Goal: Task Accomplishment & Management: Manage account settings

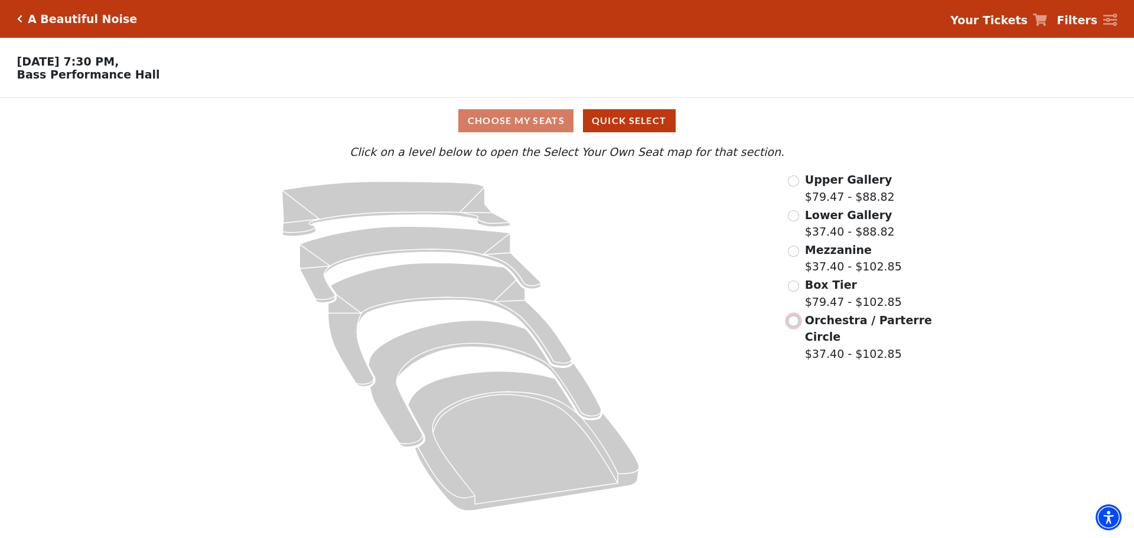
click at [794, 325] on input "Orchestra / Parterre Circle$37.40 - $102.85\a" at bounding box center [793, 320] width 11 height 11
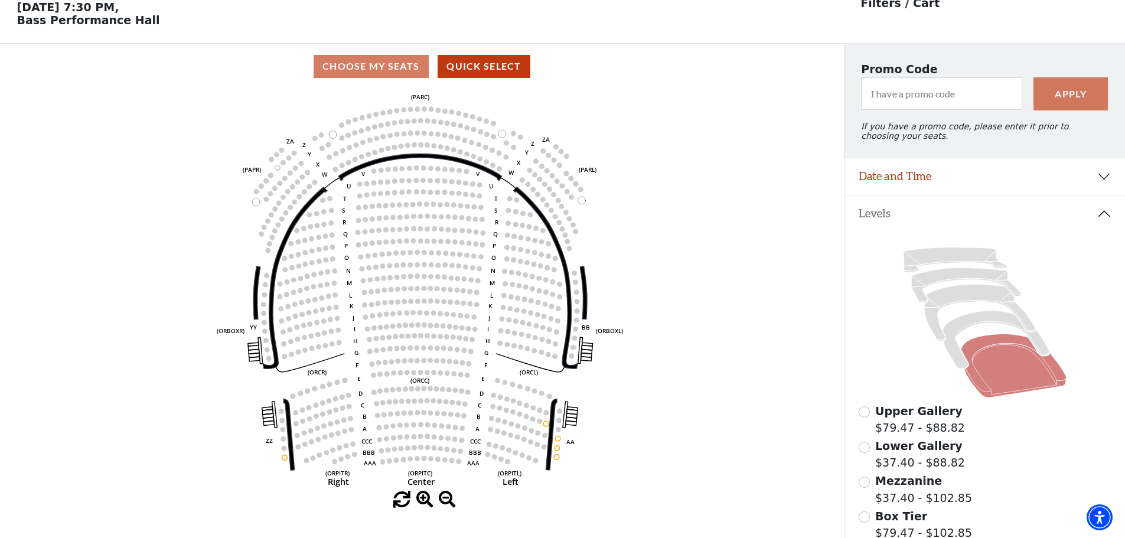
scroll to position [55, 0]
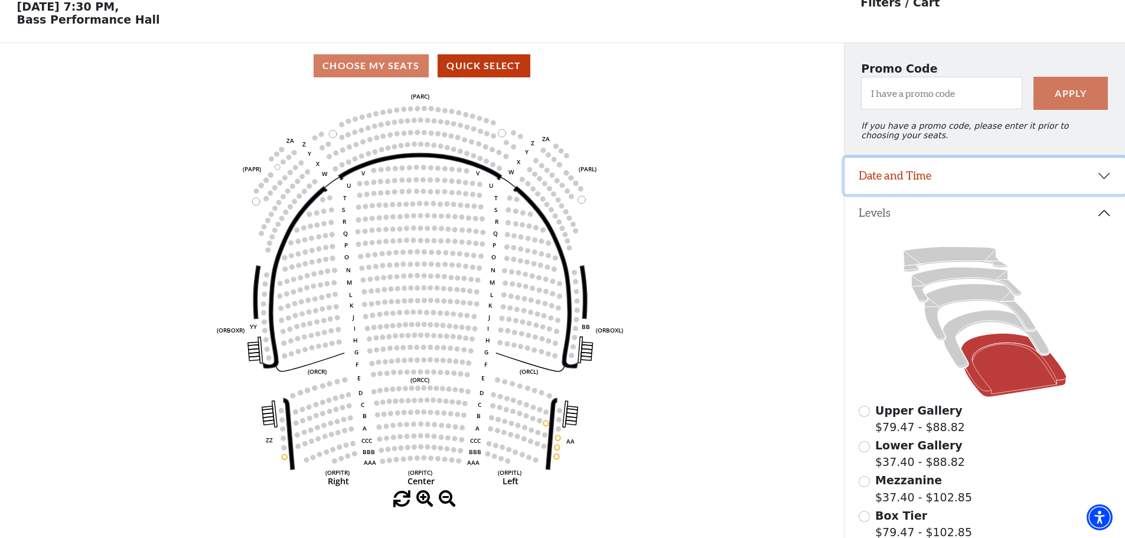
click at [1087, 175] on button "Date and Time" at bounding box center [985, 176] width 281 height 37
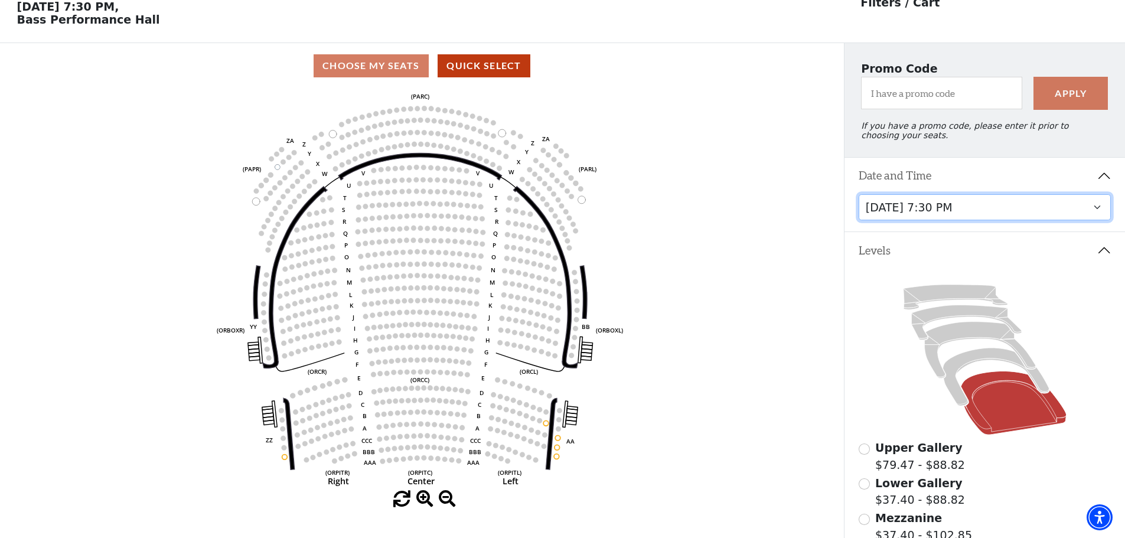
click at [1083, 213] on select "[DATE] 7:30 PM [DATE] 7:30 PM [DATE] 7:30 PM [DATE] 7:30 PM [DATE] 1:30 PM [DAT…" at bounding box center [985, 207] width 253 height 27
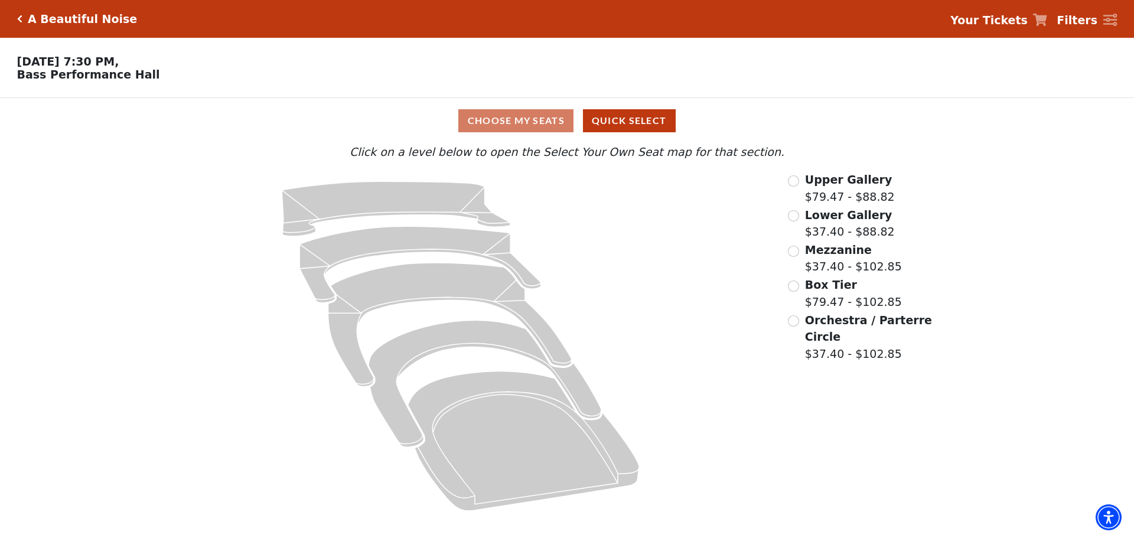
click at [22, 17] on div "A Beautiful Noise" at bounding box center [79, 19] width 115 height 14
click at [18, 15] on icon "Click here to go back to filters" at bounding box center [19, 19] width 5 height 8
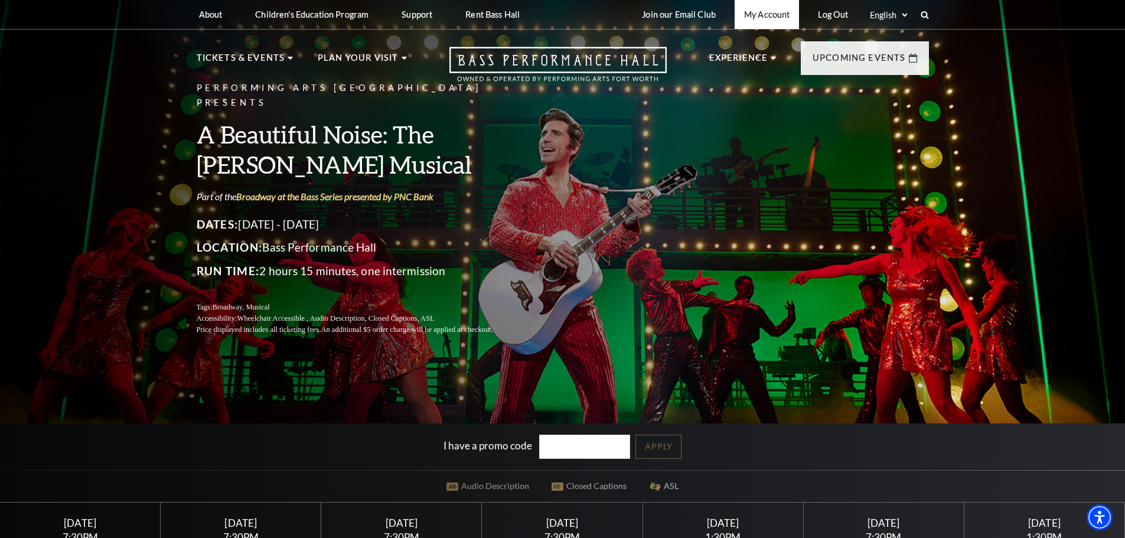
click at [761, 18] on link "My Account" at bounding box center [767, 14] width 64 height 29
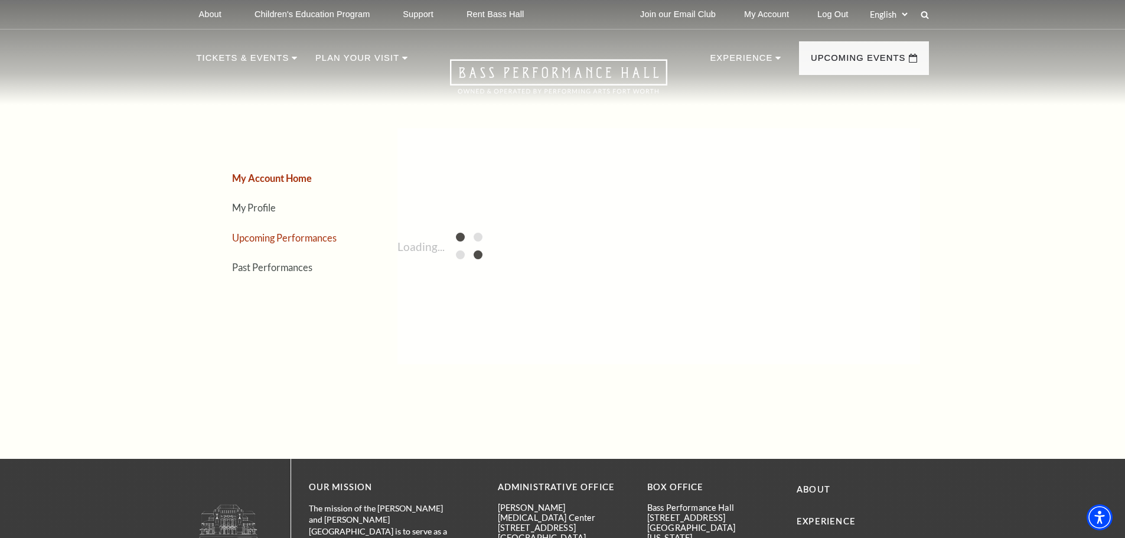
click at [262, 237] on link "Upcoming Performances" at bounding box center [284, 237] width 105 height 11
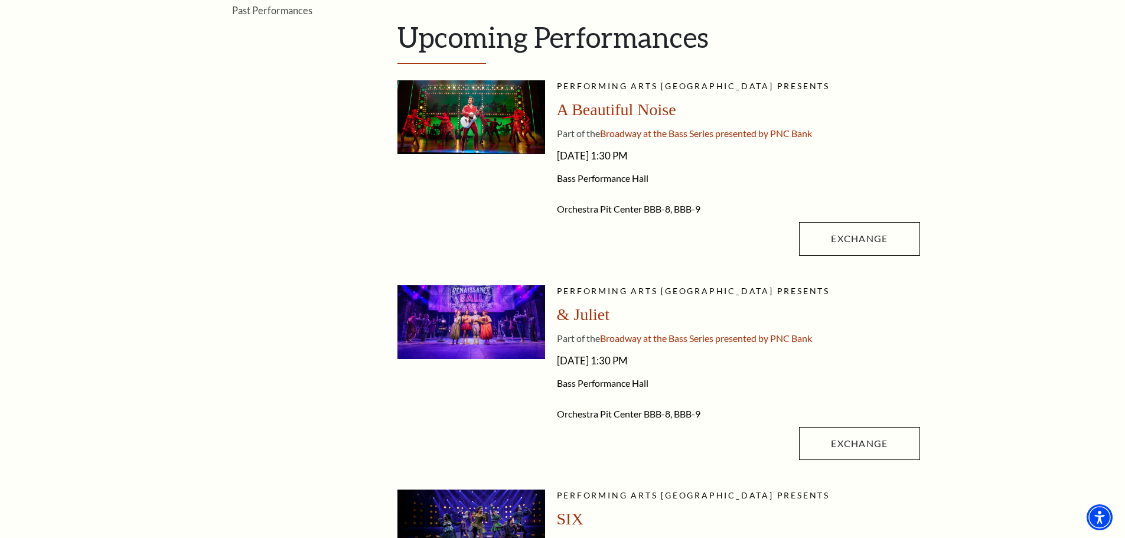
scroll to position [236, 0]
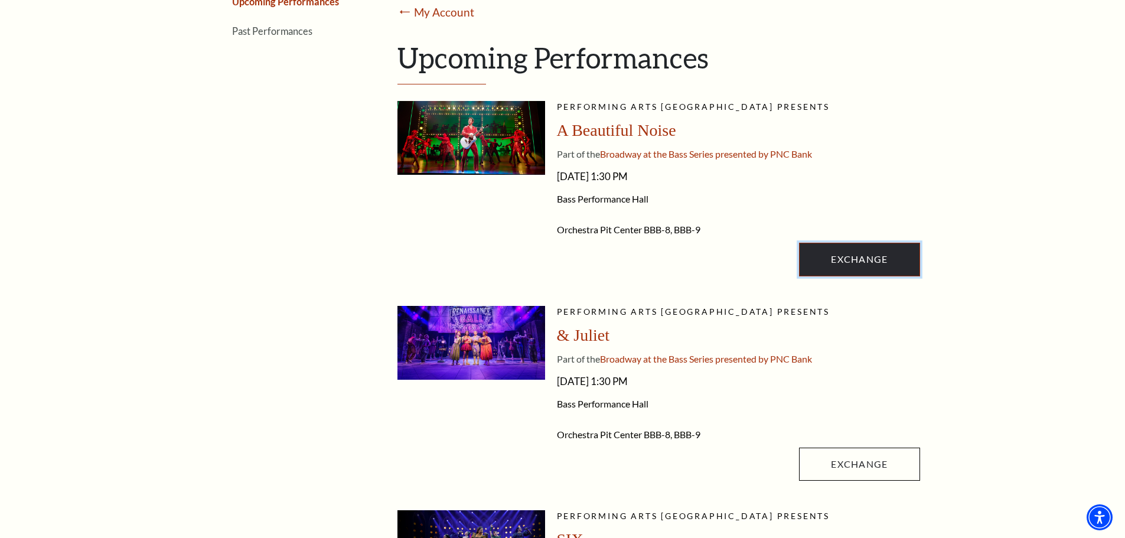
click at [834, 256] on link "Exchange" at bounding box center [859, 259] width 120 height 33
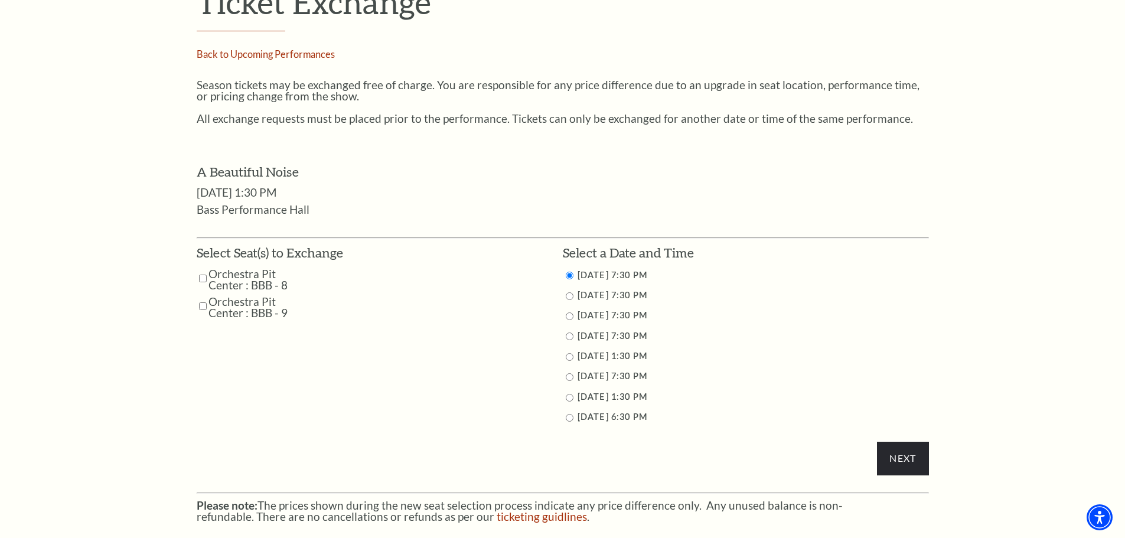
scroll to position [473, 0]
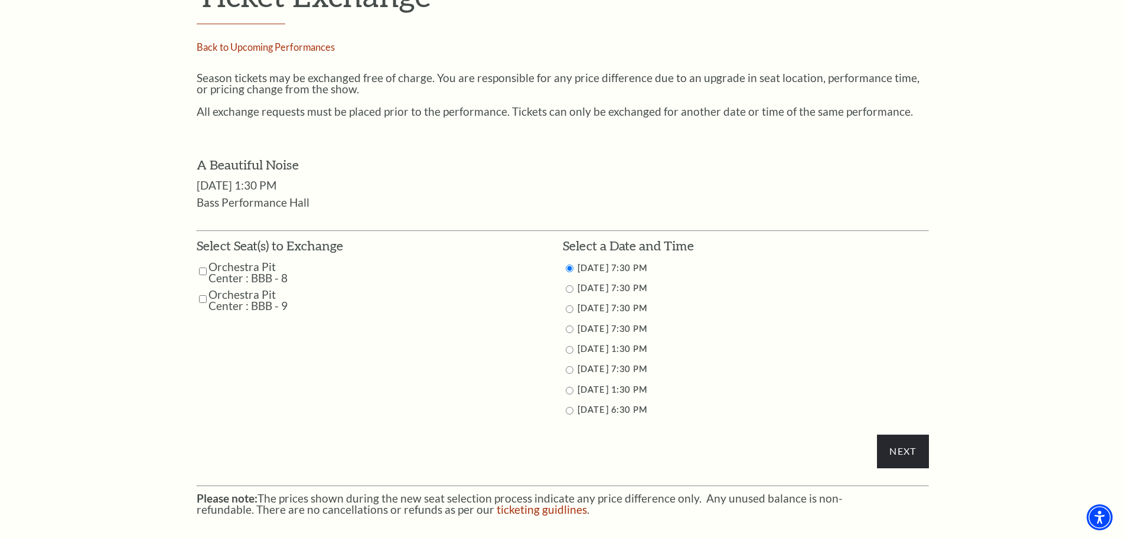
click at [206, 298] on input "Orchestra Pit Center : BBB - 9" at bounding box center [203, 299] width 8 height 21
checkbox input "true"
click at [205, 272] on input "Orchestra Pit Center : BBB - 8" at bounding box center [203, 271] width 8 height 21
checkbox input "true"
click at [897, 448] on input "Next" at bounding box center [902, 451] width 51 height 33
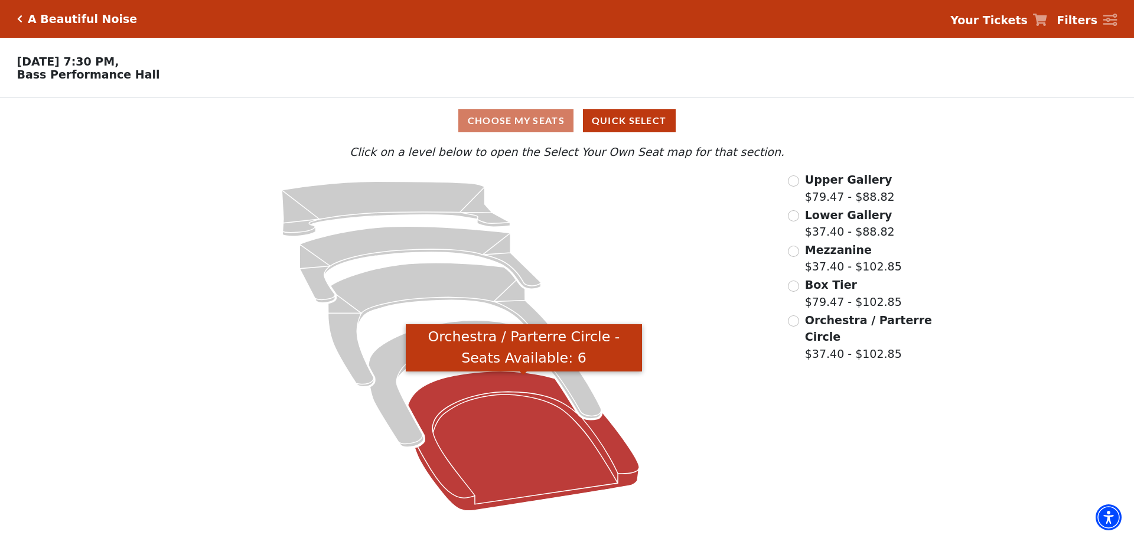
click at [539, 450] on icon "Orchestra / Parterre Circle - Seats Available: 6" at bounding box center [524, 441] width 232 height 139
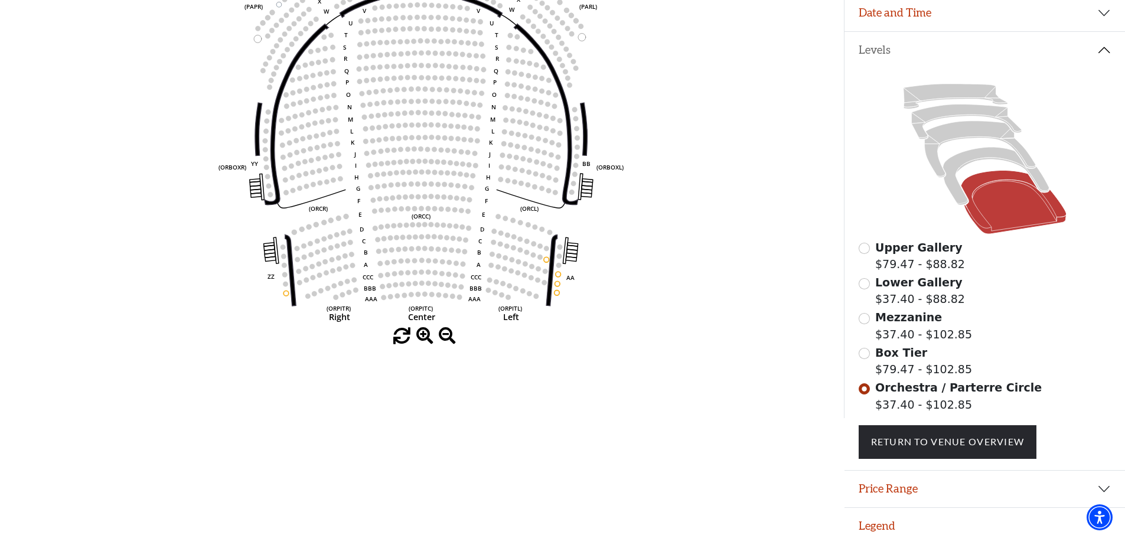
scroll to position [232, 0]
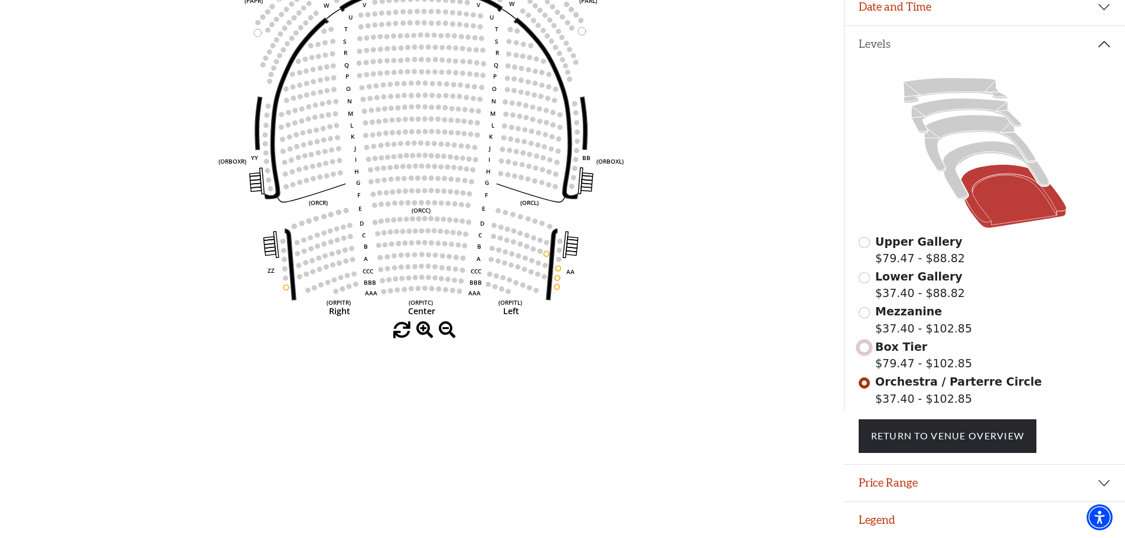
click at [869, 350] on input "Box Tier$79.47 - $102.85\a" at bounding box center [864, 347] width 11 height 11
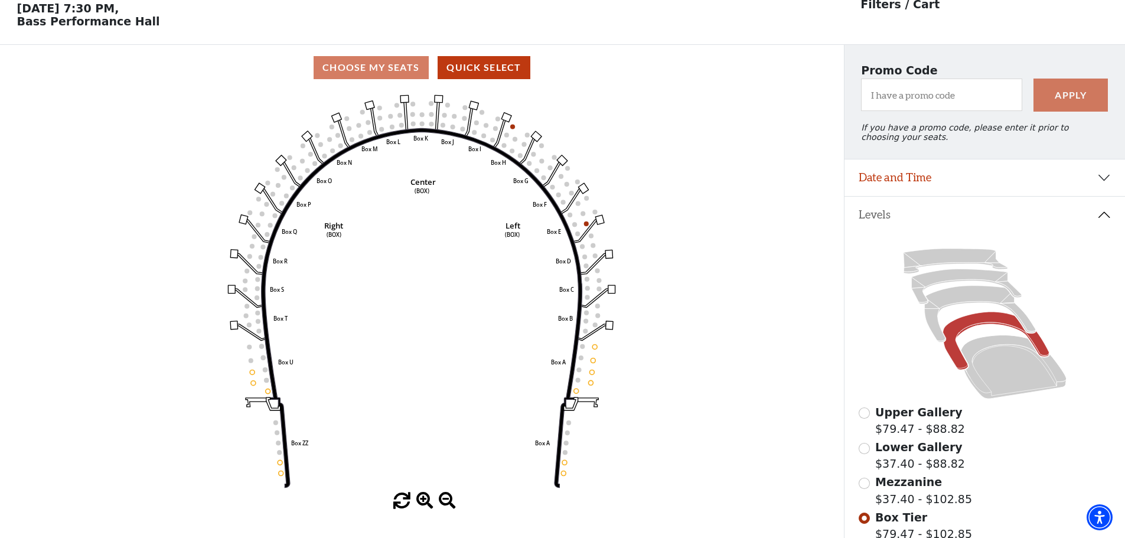
scroll to position [55, 0]
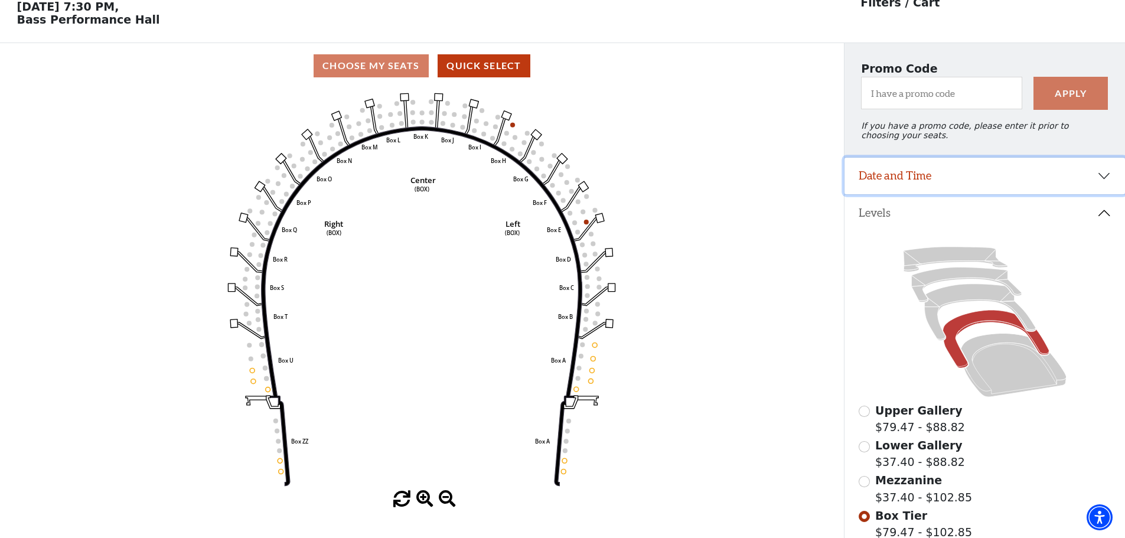
click at [1076, 181] on button "Date and Time" at bounding box center [985, 176] width 281 height 37
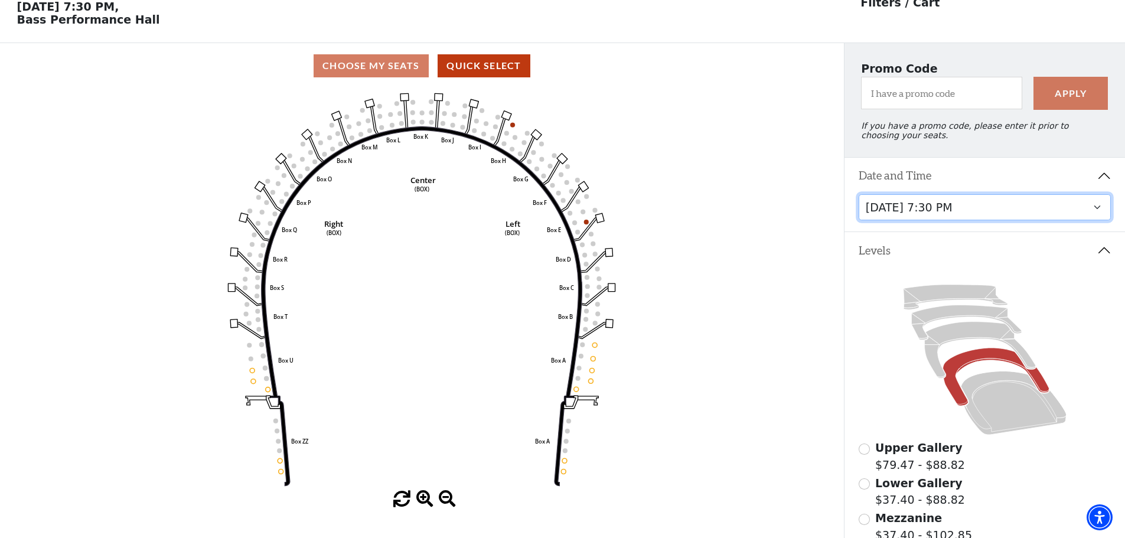
click at [1086, 211] on select "[DATE] 7:30 PM [DATE] 7:30 PM [DATE] 7:30 PM [DATE] 7:30 PM [DATE] 1:30 PM [DAT…" at bounding box center [985, 207] width 253 height 27
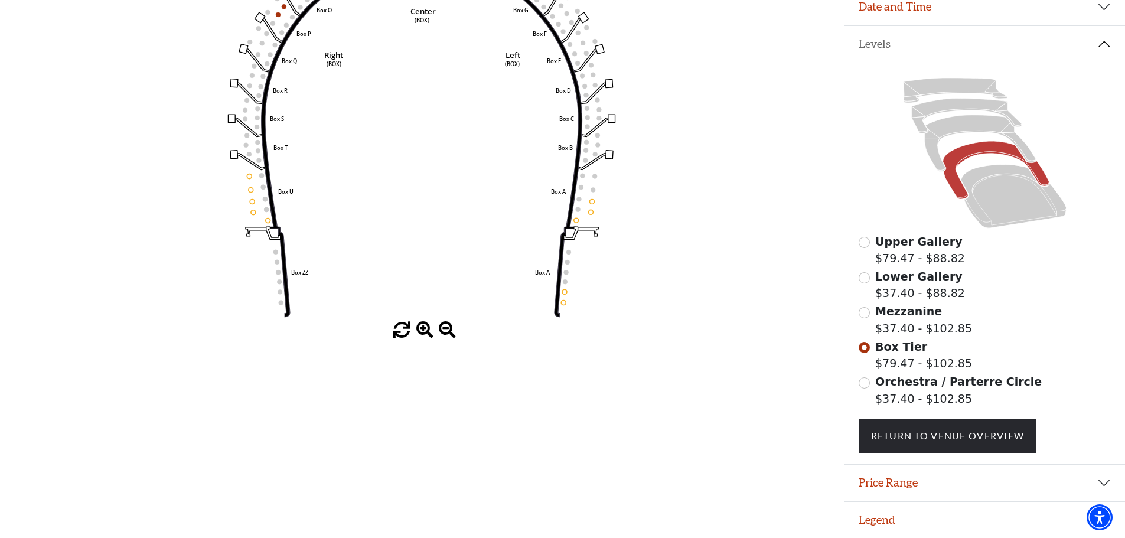
scroll to position [232, 0]
click at [862, 386] on input "Orchestra / Parterre Circle$37.40 - $102.85\a" at bounding box center [864, 382] width 11 height 11
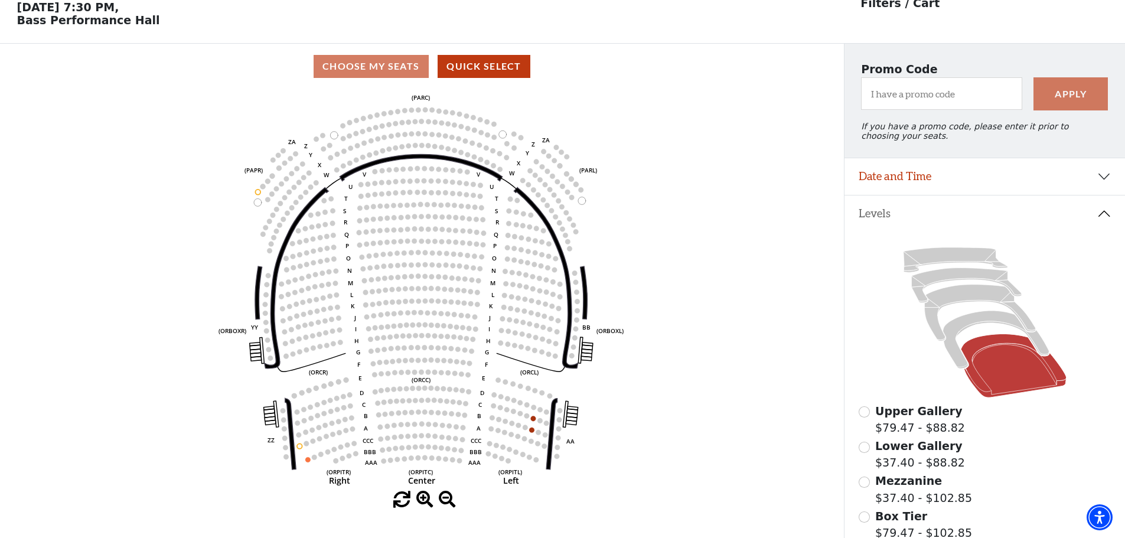
scroll to position [55, 0]
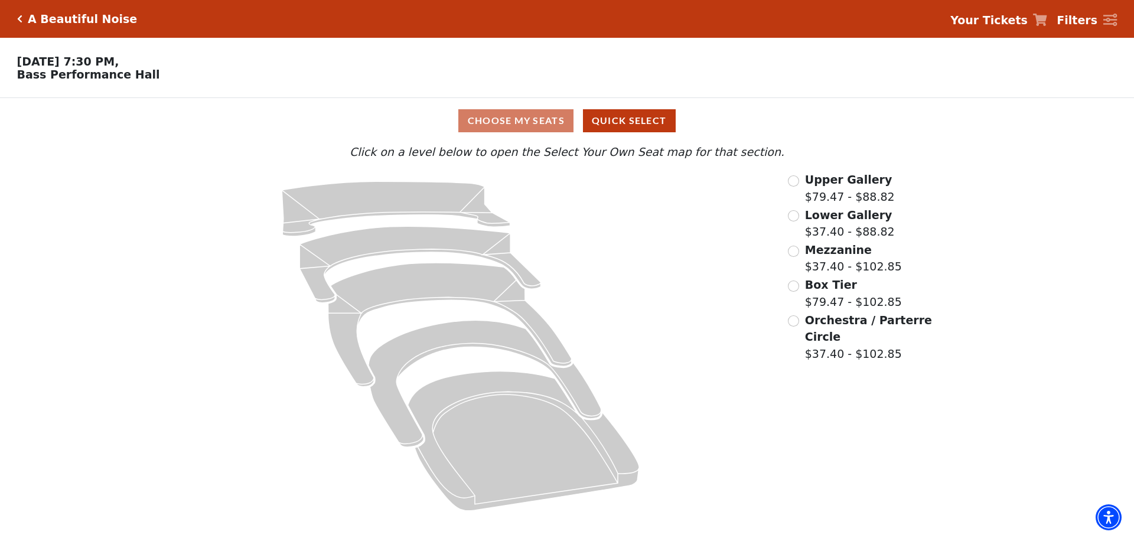
click at [802, 328] on div "Orchestra / Parterre Circle $37.40 - $102.85" at bounding box center [861, 337] width 146 height 51
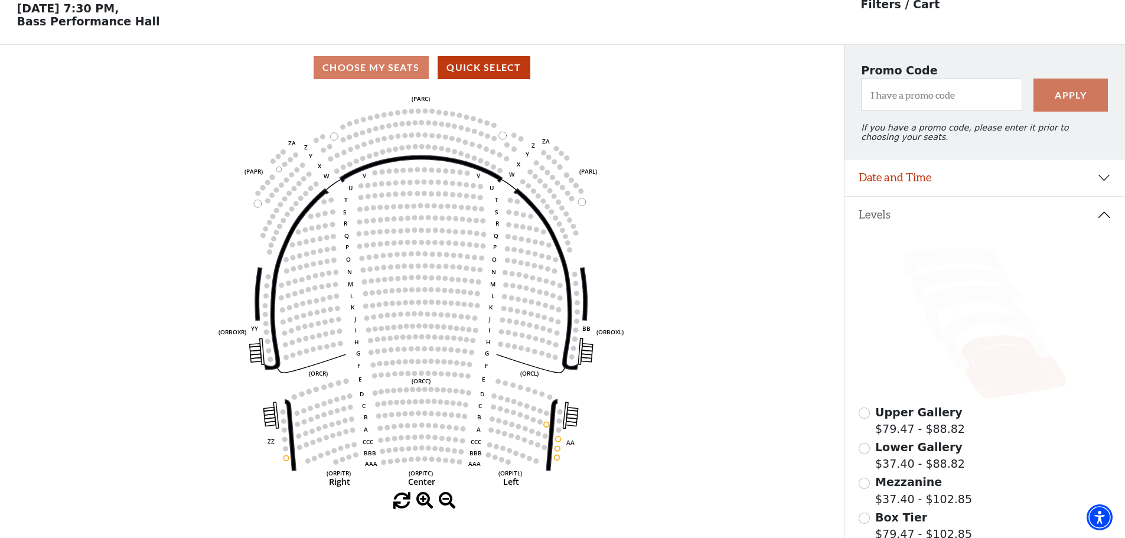
scroll to position [55, 0]
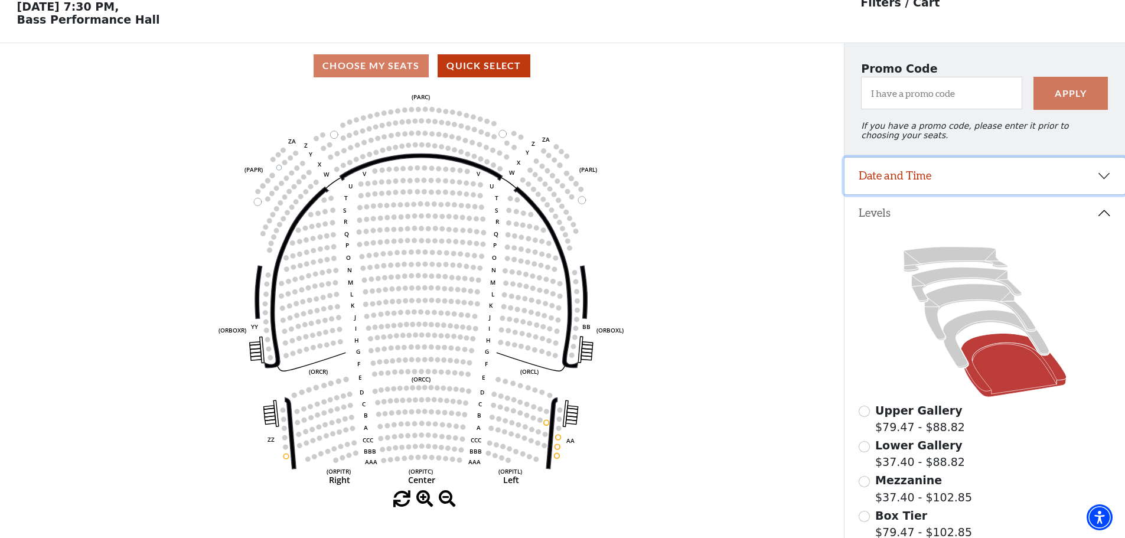
click at [1090, 185] on button "Date and Time" at bounding box center [985, 176] width 281 height 37
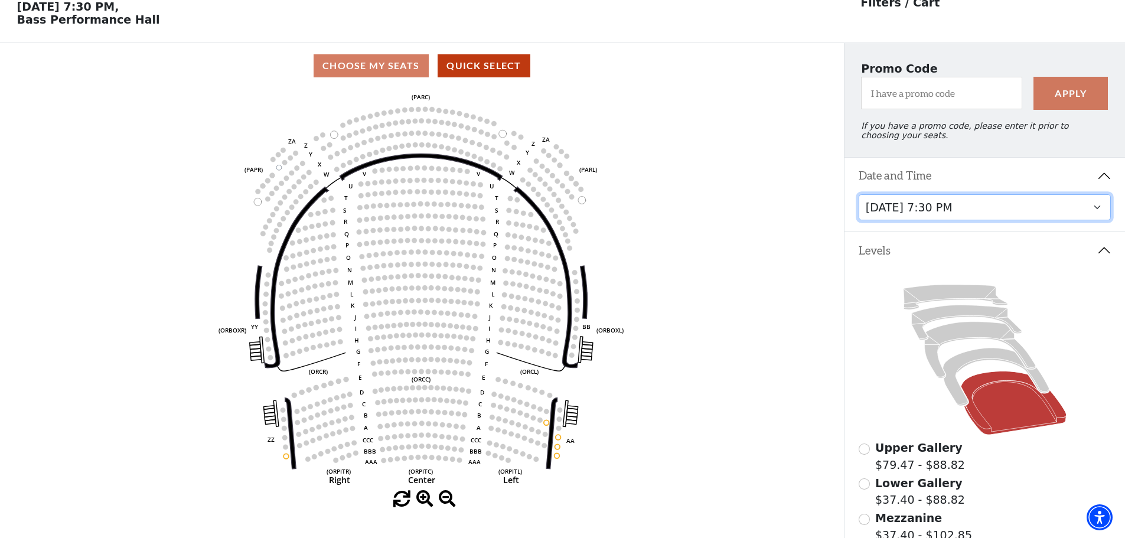
click at [1095, 216] on select "[DATE] 7:30 PM [DATE] 7:30 PM [DATE] 7:30 PM [DATE] 7:30 PM [DATE] 1:30 PM [DAT…" at bounding box center [985, 207] width 253 height 27
